Goal: Navigation & Orientation: Find specific page/section

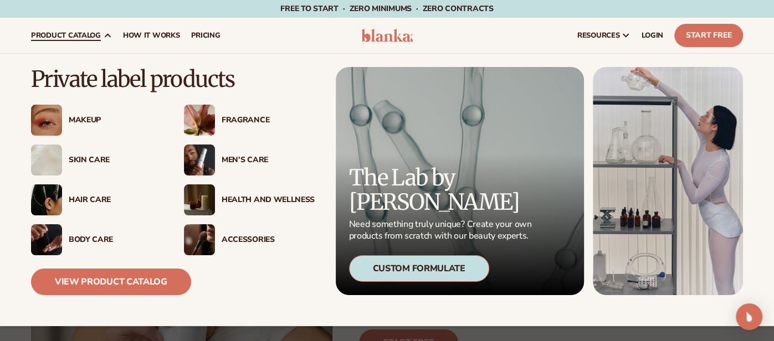
click at [93, 61] on div "Private label products Makeup" at bounding box center [387, 190] width 712 height 273
click at [140, 287] on link "View Product Catalog" at bounding box center [111, 282] width 160 height 27
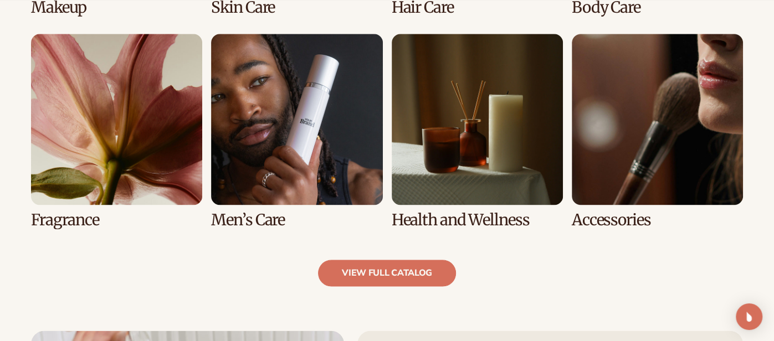
scroll to position [1006, 0]
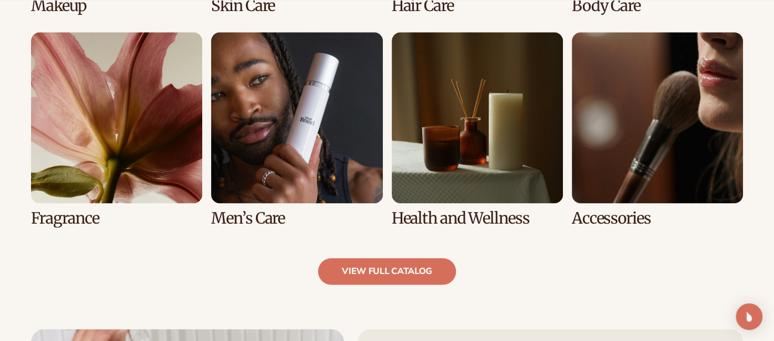
click at [671, 109] on link "8 / 8" at bounding box center [657, 129] width 171 height 195
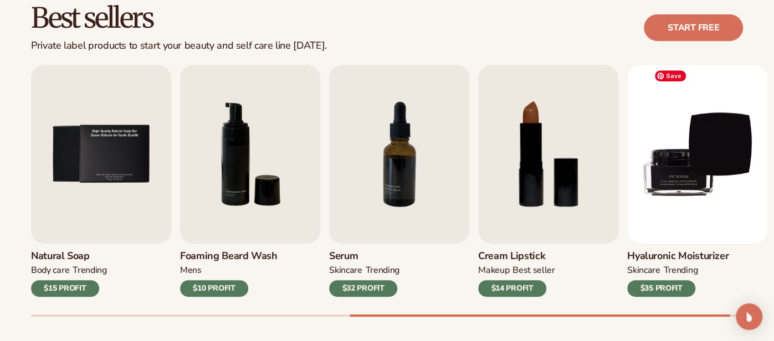
scroll to position [338, 0]
